Goal: Check status: Check status

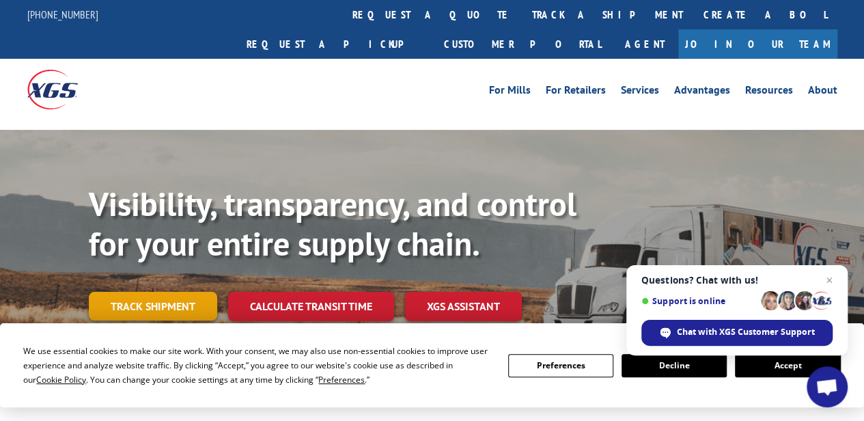
click at [156, 292] on link "Track shipment" at bounding box center [153, 306] width 128 height 29
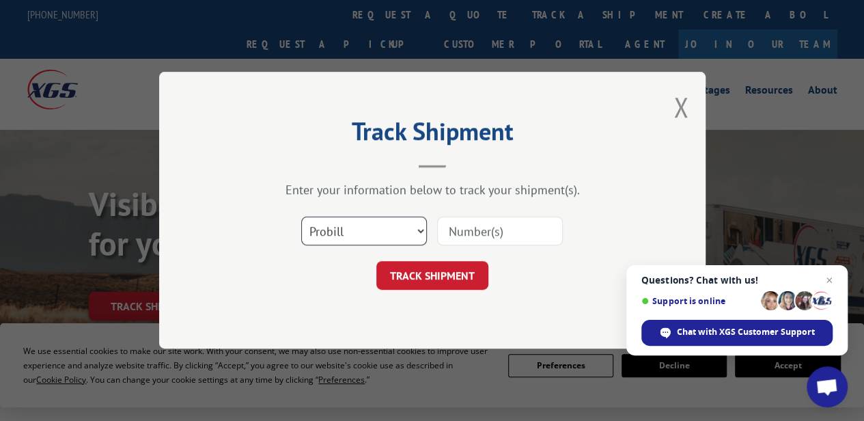
click at [419, 228] on select "Select category... Probill BOL PO" at bounding box center [364, 231] width 126 height 29
click at [301, 217] on select "Select category... Probill BOL PO" at bounding box center [364, 231] width 126 height 29
click at [461, 236] on input at bounding box center [500, 231] width 126 height 29
paste input "33639184"
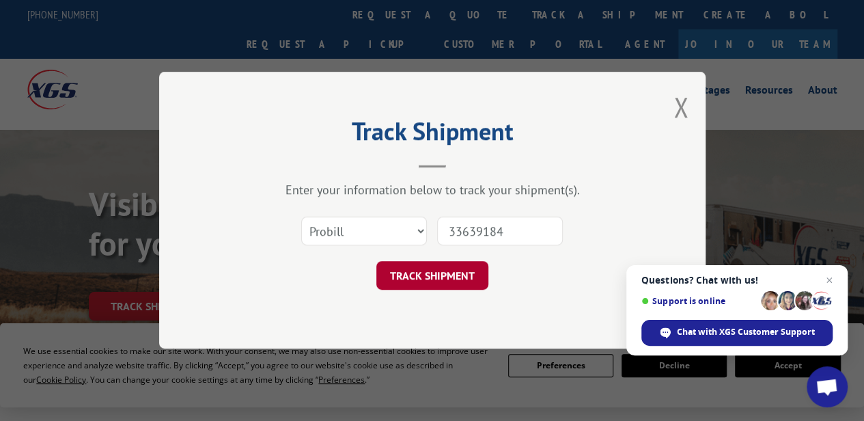
type input "33639184"
click at [452, 268] on button "TRACK SHIPMENT" at bounding box center [433, 276] width 112 height 29
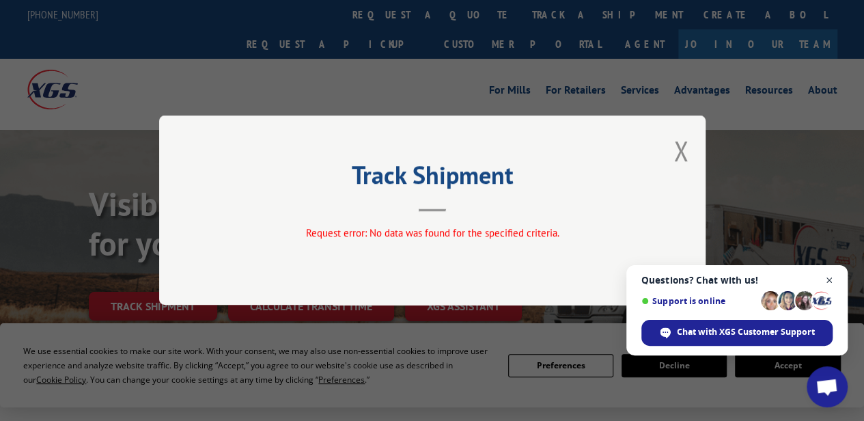
click at [833, 282] on span "Close chat" at bounding box center [829, 280] width 17 height 17
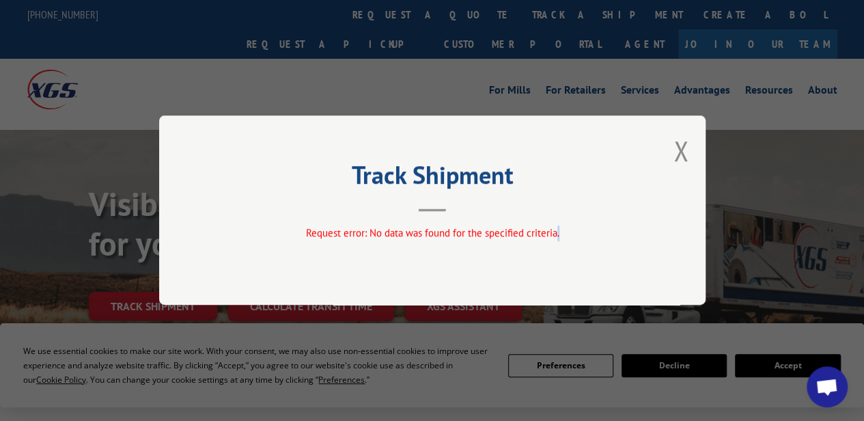
click at [833, 282] on div "Track Shipment Request error: No data was found for the specified criteria." at bounding box center [432, 210] width 864 height 421
click at [677, 151] on button "Close modal" at bounding box center [681, 151] width 15 height 36
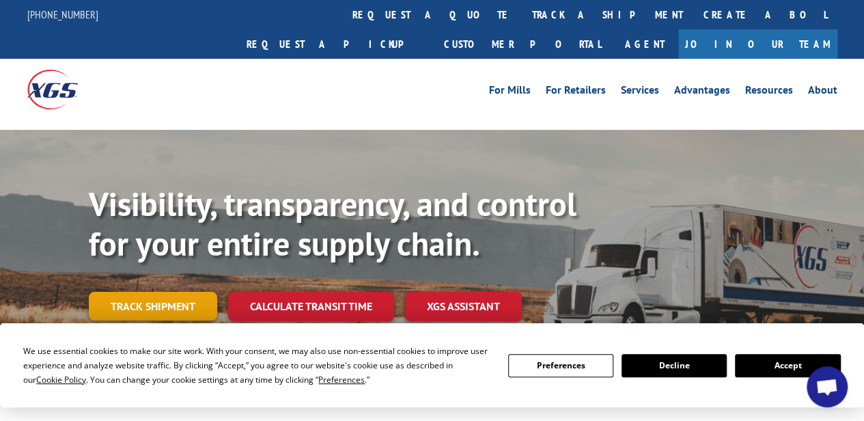
click at [185, 292] on link "Track shipment" at bounding box center [153, 306] width 128 height 29
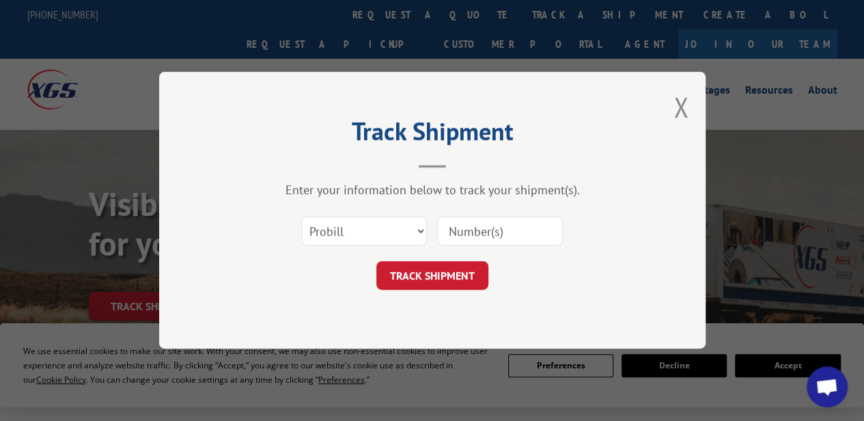
click at [461, 230] on input at bounding box center [500, 231] width 126 height 29
type input "33639184"
click at [424, 276] on button "TRACK SHIPMENT" at bounding box center [433, 276] width 112 height 29
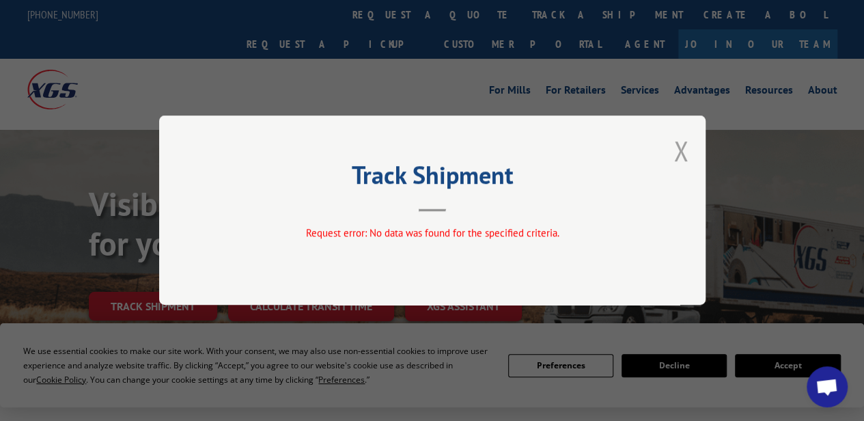
click at [677, 144] on button "Close modal" at bounding box center [681, 151] width 15 height 36
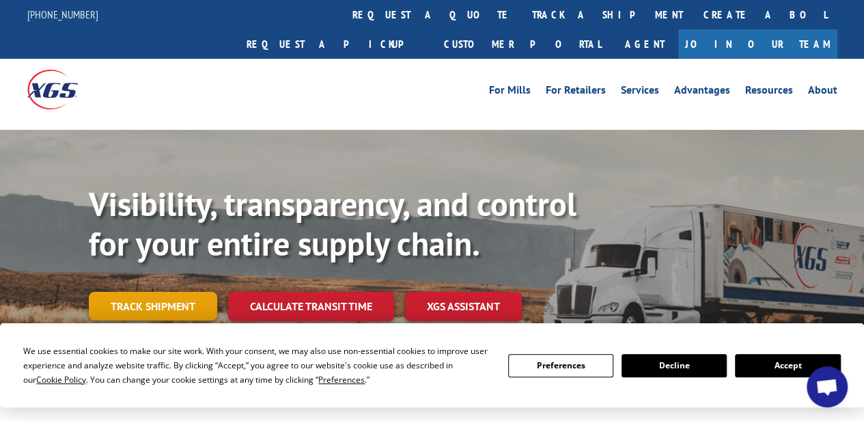
click at [156, 292] on link "Track shipment" at bounding box center [153, 306] width 128 height 29
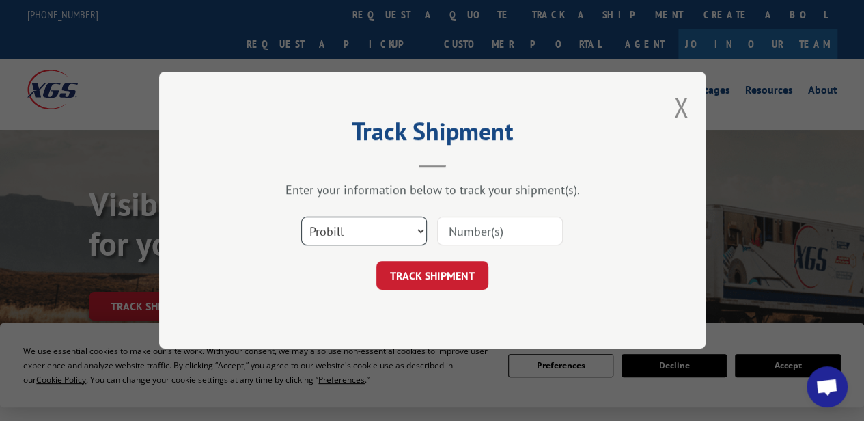
click at [417, 229] on select "Select category... Probill BOL PO" at bounding box center [364, 231] width 126 height 29
select select "bol"
click at [301, 217] on select "Select category... Probill BOL PO" at bounding box center [364, 231] width 126 height 29
click at [462, 230] on input at bounding box center [500, 231] width 126 height 29
type input "33639184"
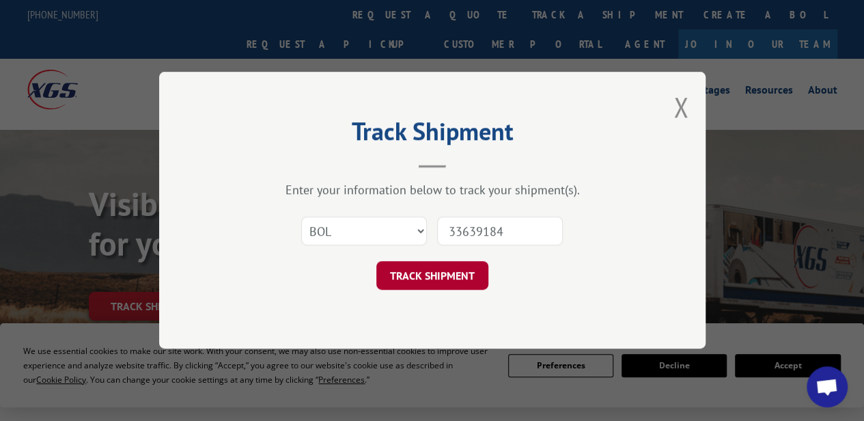
click at [450, 271] on button "TRACK SHIPMENT" at bounding box center [433, 276] width 112 height 29
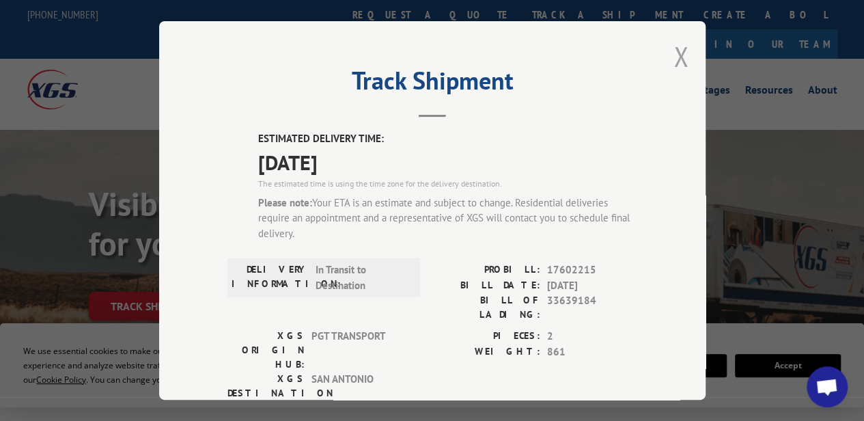
click at [674, 58] on button "Close modal" at bounding box center [681, 56] width 15 height 36
